Goal: Task Accomplishment & Management: Complete application form

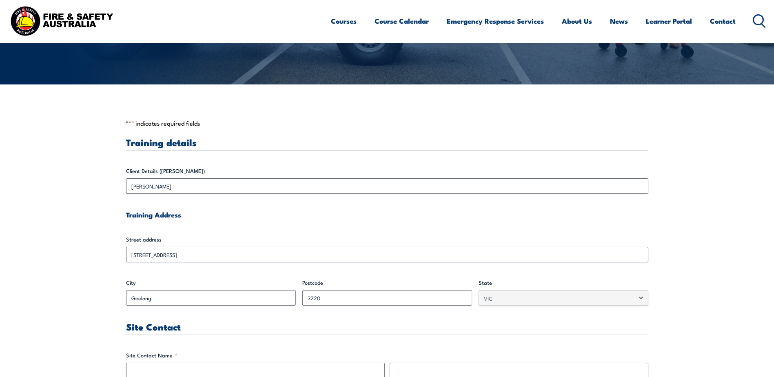
scroll to position [245, 0]
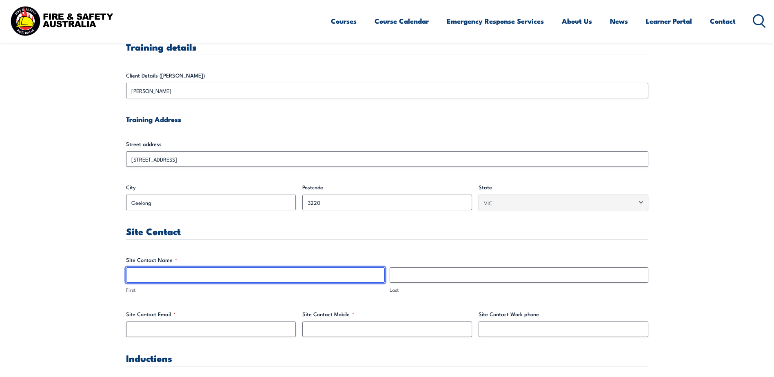
click at [180, 276] on input "First" at bounding box center [255, 275] width 259 height 16
type input "Kade"
type input "Holland"
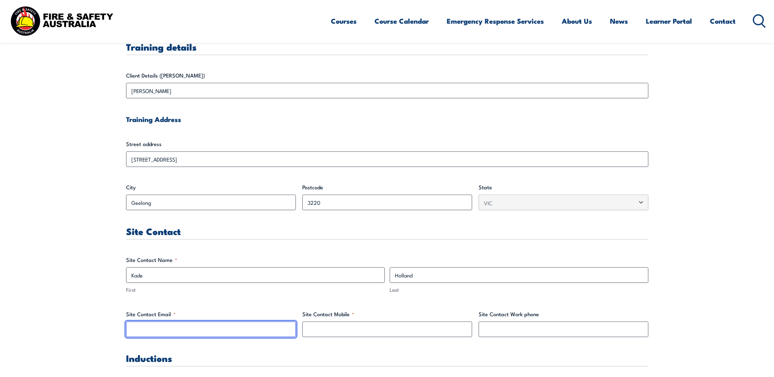
type input "[EMAIL_ADDRESS][DOMAIN_NAME]"
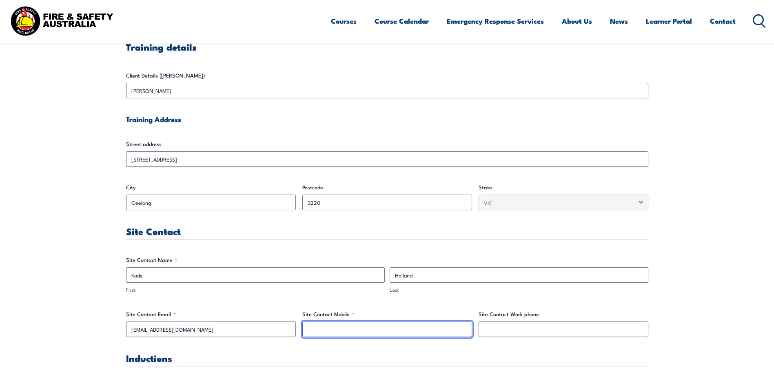
type input "0476618884"
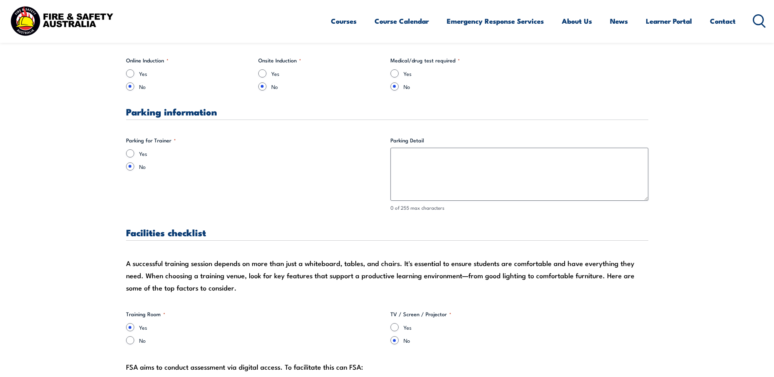
scroll to position [530, 0]
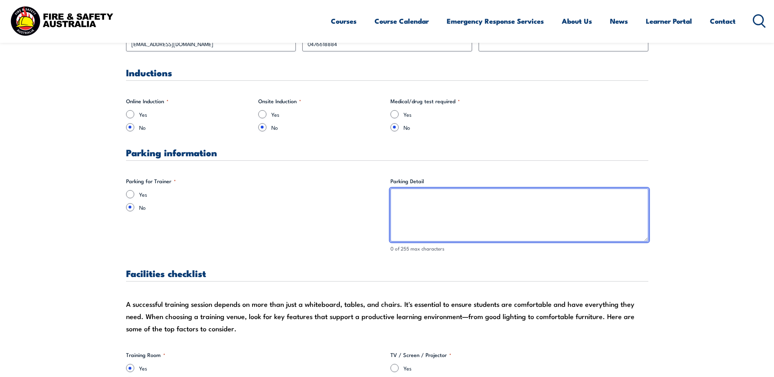
click at [413, 196] on textarea "Parking Detail" at bounding box center [519, 214] width 258 height 53
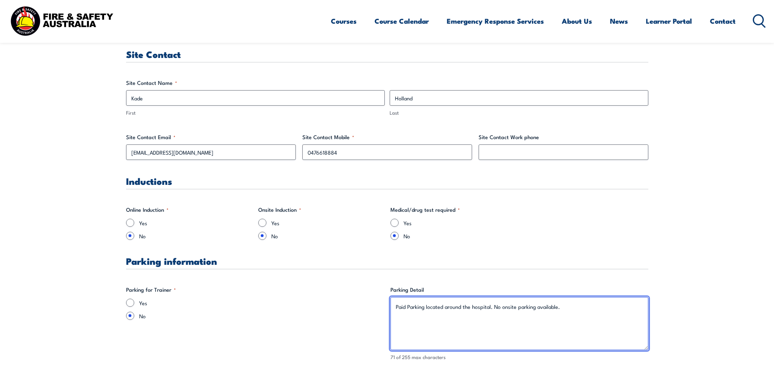
scroll to position [408, 0]
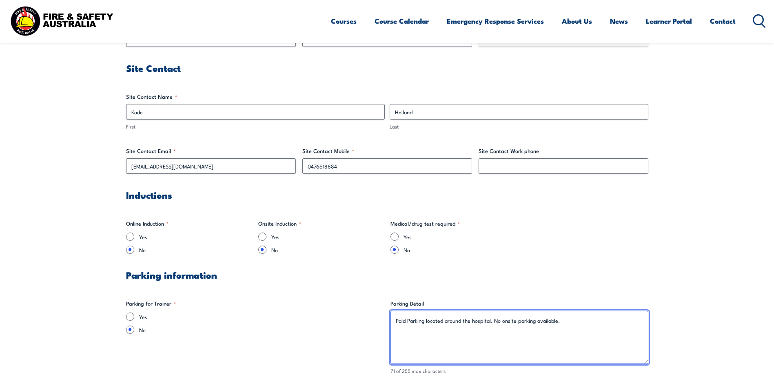
type textarea "Paid Parking located around the hospital. No onsite parking available."
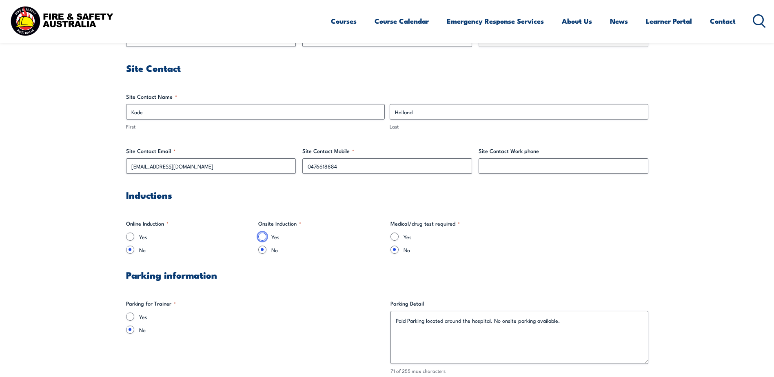
click at [259, 237] on input "Yes" at bounding box center [262, 237] width 8 height 8
radio input "true"
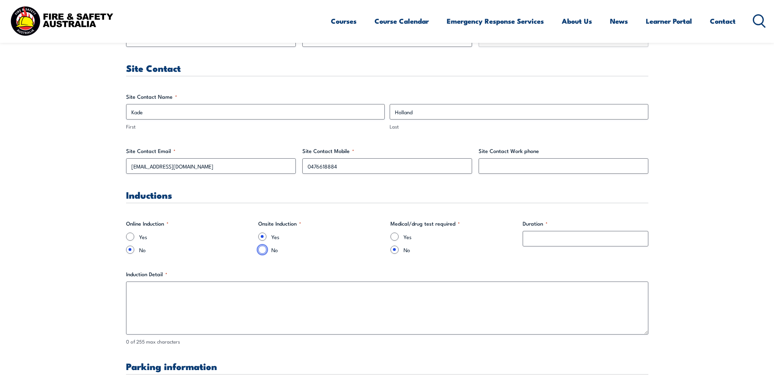
click at [264, 248] on input "No" at bounding box center [262, 250] width 8 height 8
radio input "true"
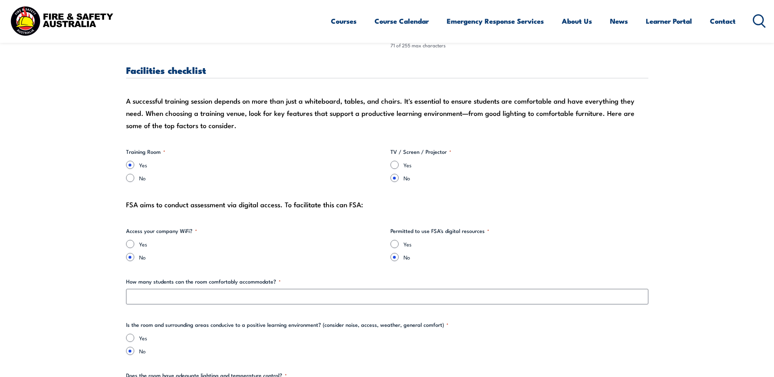
scroll to position [734, 0]
click at [395, 163] on input "Yes" at bounding box center [394, 164] width 8 height 8
radio input "true"
click at [130, 243] on input "Yes" at bounding box center [130, 243] width 8 height 8
radio input "true"
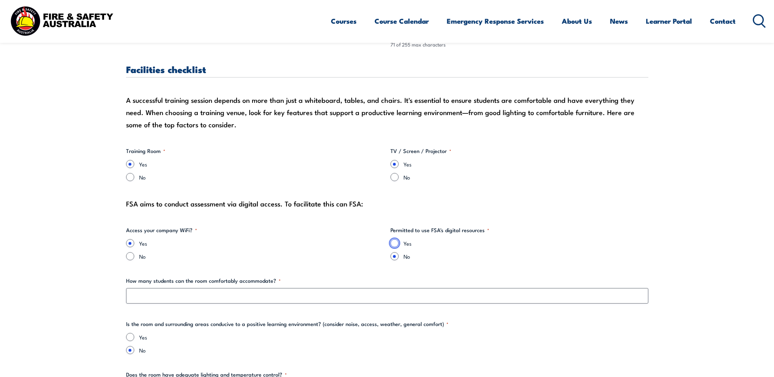
click at [394, 243] on input "Yes" at bounding box center [394, 243] width 8 height 8
radio input "true"
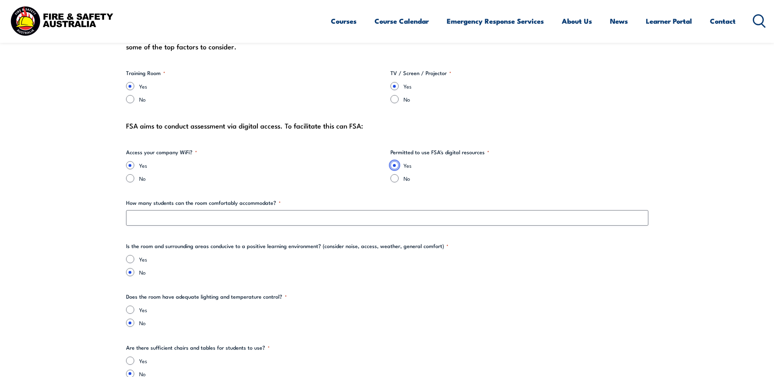
scroll to position [816, 0]
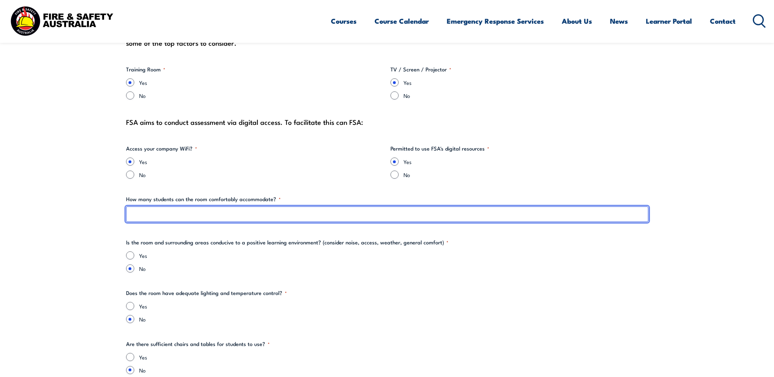
click at [255, 216] on input "How many students can the room comfortably accommodate? *" at bounding box center [387, 214] width 522 height 16
type input "25"
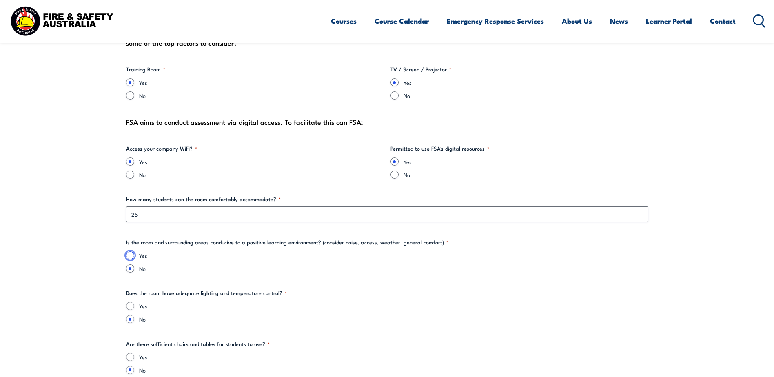
click at [134, 256] on input "Yes" at bounding box center [130, 255] width 8 height 8
radio input "true"
click at [131, 304] on input "Yes" at bounding box center [130, 306] width 8 height 8
radio input "true"
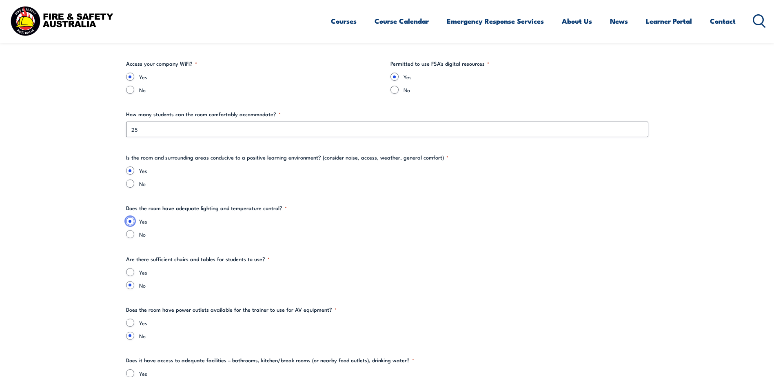
scroll to position [1061, 0]
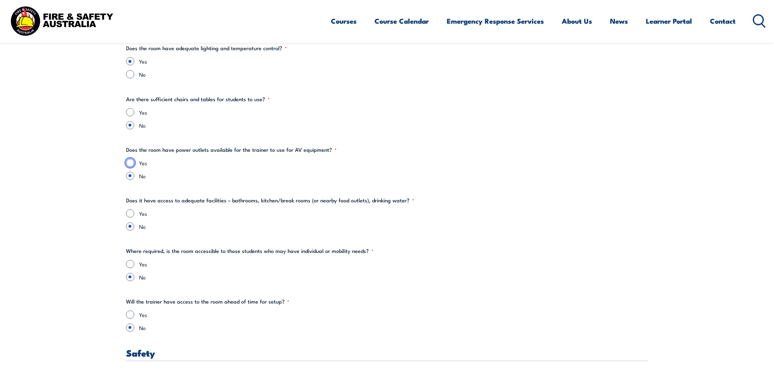
click at [131, 162] on input "Yes" at bounding box center [130, 163] width 8 height 8
radio input "true"
click at [133, 110] on input "Yes" at bounding box center [130, 112] width 8 height 8
radio input "true"
click at [135, 210] on div "Yes" at bounding box center [387, 213] width 522 height 8
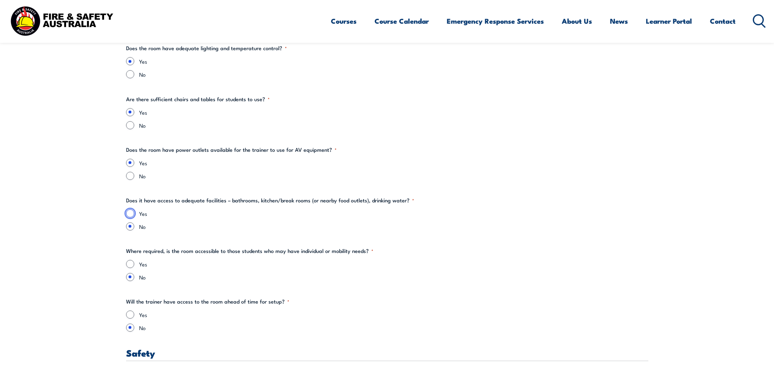
click at [127, 212] on input "Yes" at bounding box center [130, 213] width 8 height 8
radio input "true"
click at [131, 264] on input "Yes" at bounding box center [130, 264] width 8 height 8
radio input "true"
click at [137, 315] on div "Yes" at bounding box center [387, 314] width 522 height 8
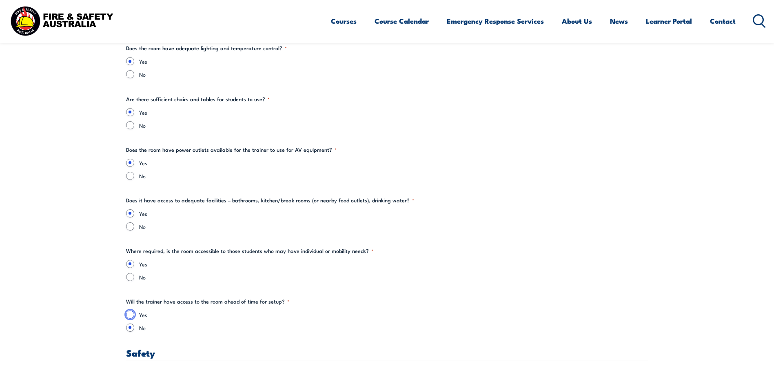
click at [131, 313] on input "Yes" at bounding box center [130, 314] width 8 height 8
radio input "true"
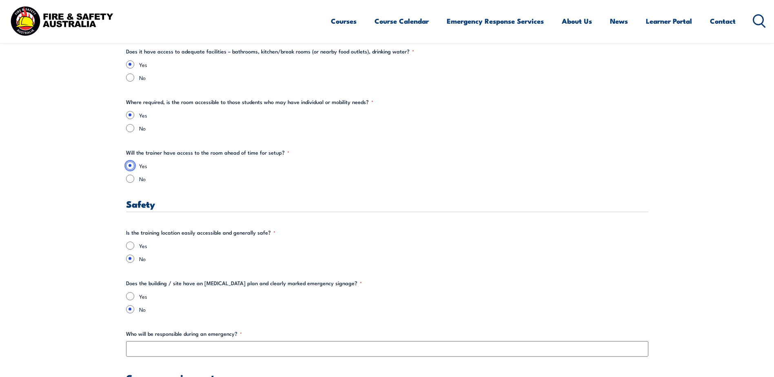
scroll to position [1224, 0]
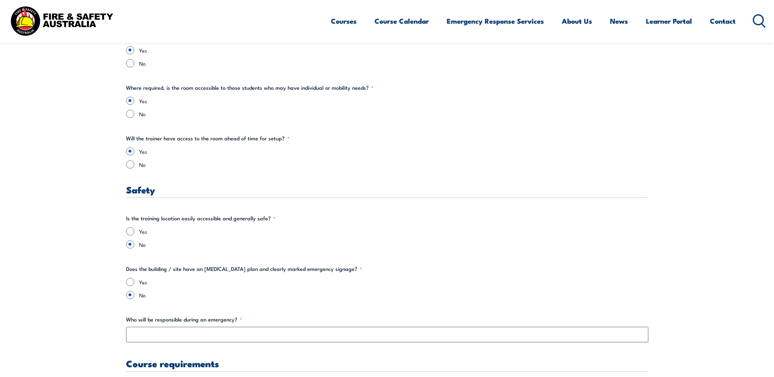
click at [136, 233] on div "Yes" at bounding box center [387, 231] width 522 height 8
click at [130, 229] on input "Yes" at bounding box center [130, 231] width 8 height 8
radio input "true"
click at [133, 282] on input "Yes" at bounding box center [130, 282] width 8 height 8
radio input "true"
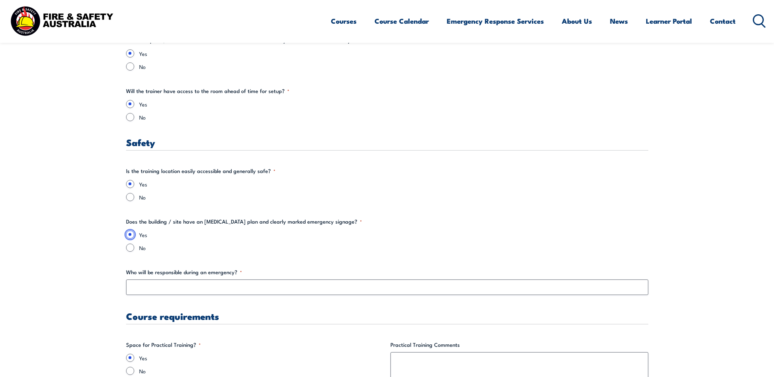
scroll to position [1346, 0]
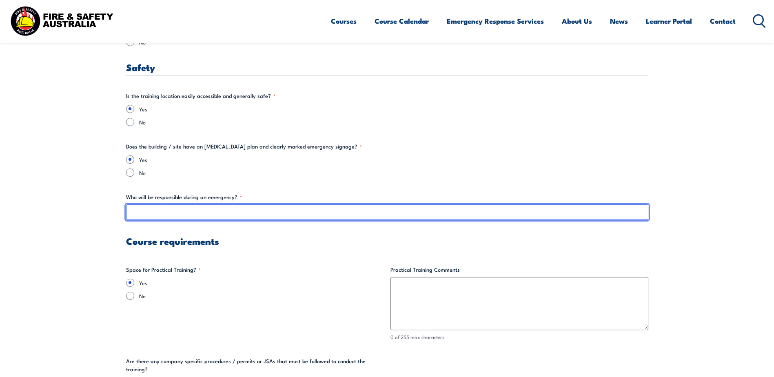
click at [170, 217] on input "Who will be responsible during an emergency? *" at bounding box center [387, 212] width 522 height 16
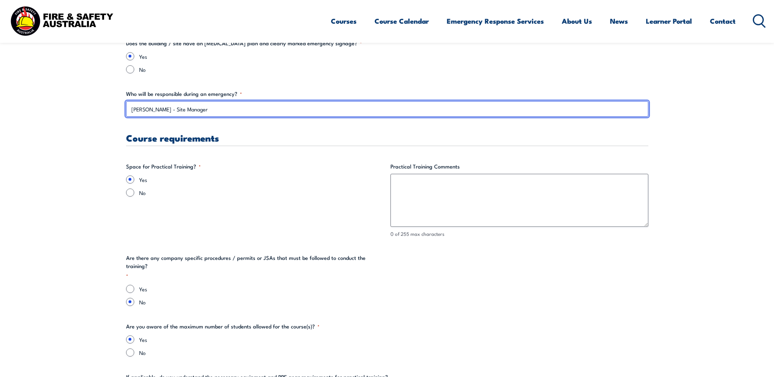
scroll to position [1468, 0]
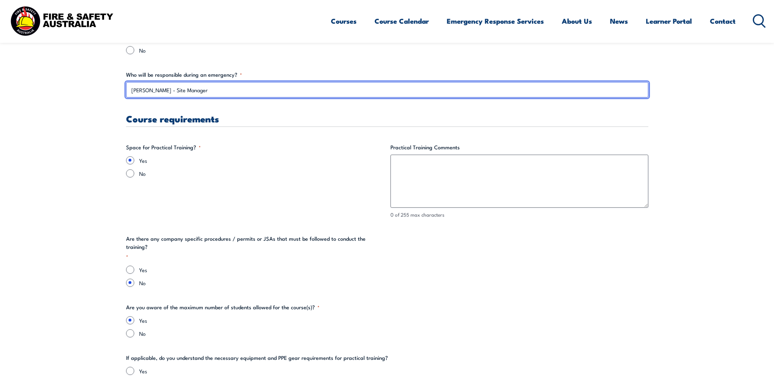
type input "[PERSON_NAME] - Site Manager"
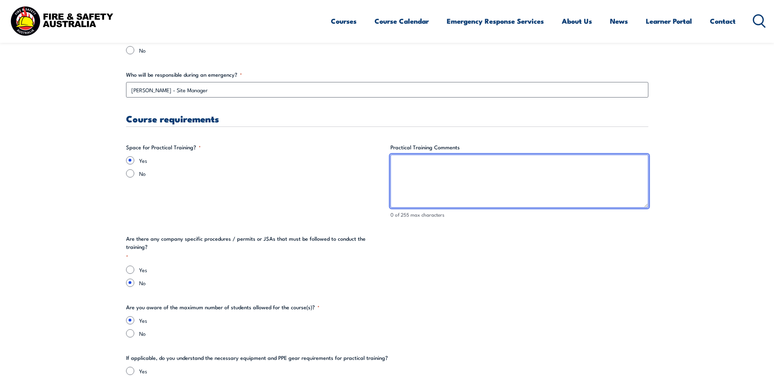
click at [472, 170] on textarea "Practical Training Comments" at bounding box center [519, 181] width 258 height 53
type textarea "I"
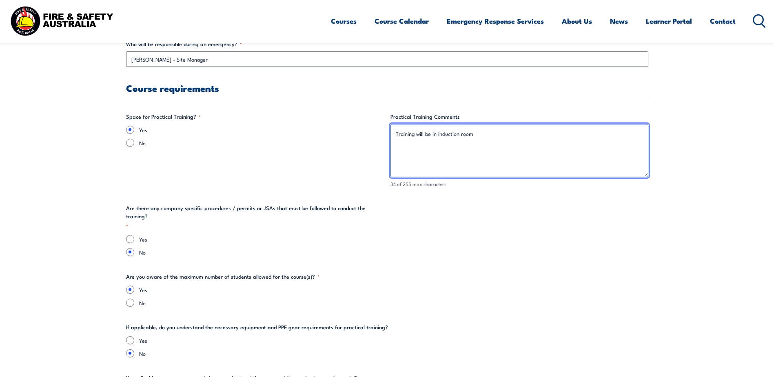
scroll to position [1550, 0]
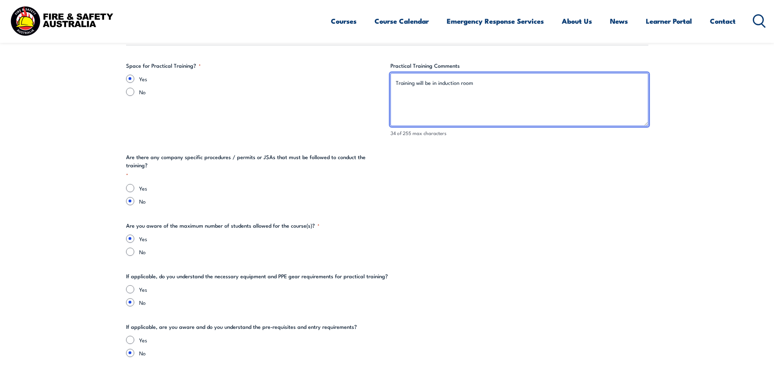
type textarea "Training will be in induction room"
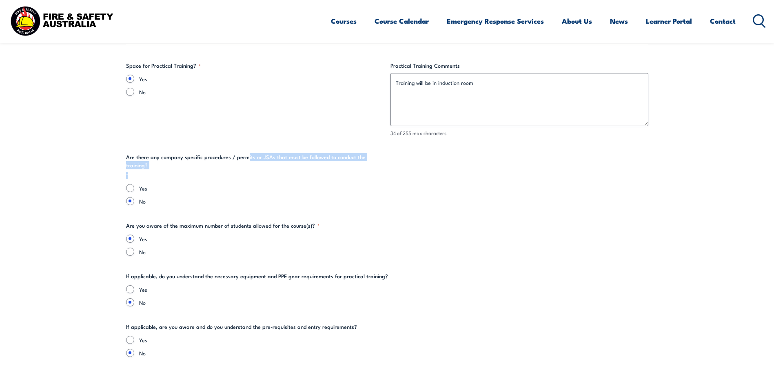
drag, startPoint x: 131, startPoint y: 162, endPoint x: 247, endPoint y: 159, distance: 116.3
click at [247, 159] on legend "Are there any company specific procedures / permits or JSAs that must be follow…" at bounding box center [255, 166] width 258 height 26
click at [199, 184] on label "Yes" at bounding box center [261, 188] width 245 height 8
click at [134, 184] on input "Yes" at bounding box center [130, 188] width 8 height 8
radio input "true"
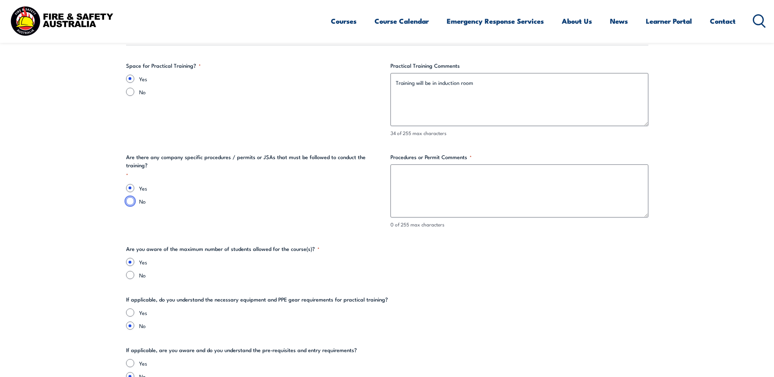
click at [129, 197] on input "No" at bounding box center [130, 201] width 8 height 8
radio input "true"
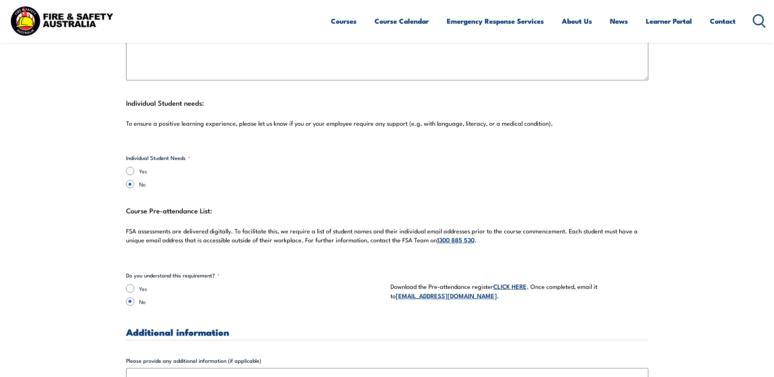
scroll to position [2080, 0]
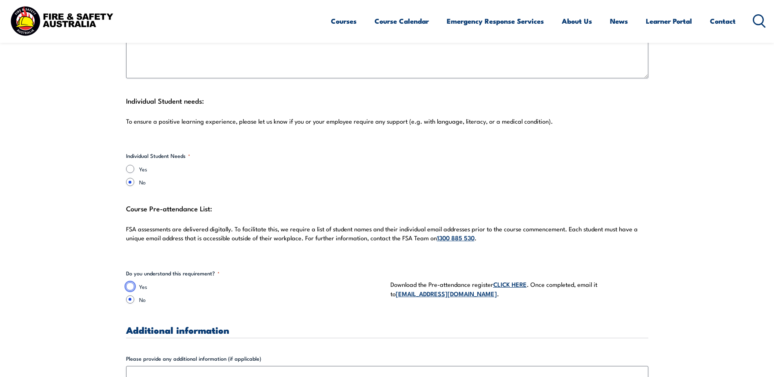
click at [133, 282] on input "Yes" at bounding box center [130, 286] width 8 height 8
radio input "true"
click at [505, 279] on link "CLICK HERE" at bounding box center [509, 283] width 33 height 9
click at [510, 279] on link "CLICK HERE" at bounding box center [509, 283] width 33 height 9
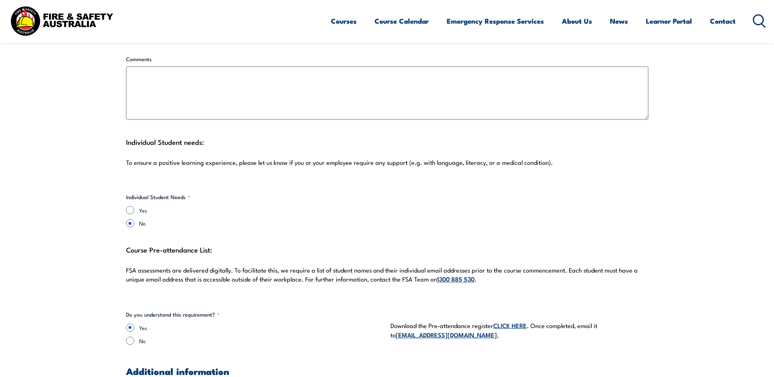
scroll to position [1958, 0]
